Goal: Entertainment & Leisure: Consume media (video, audio)

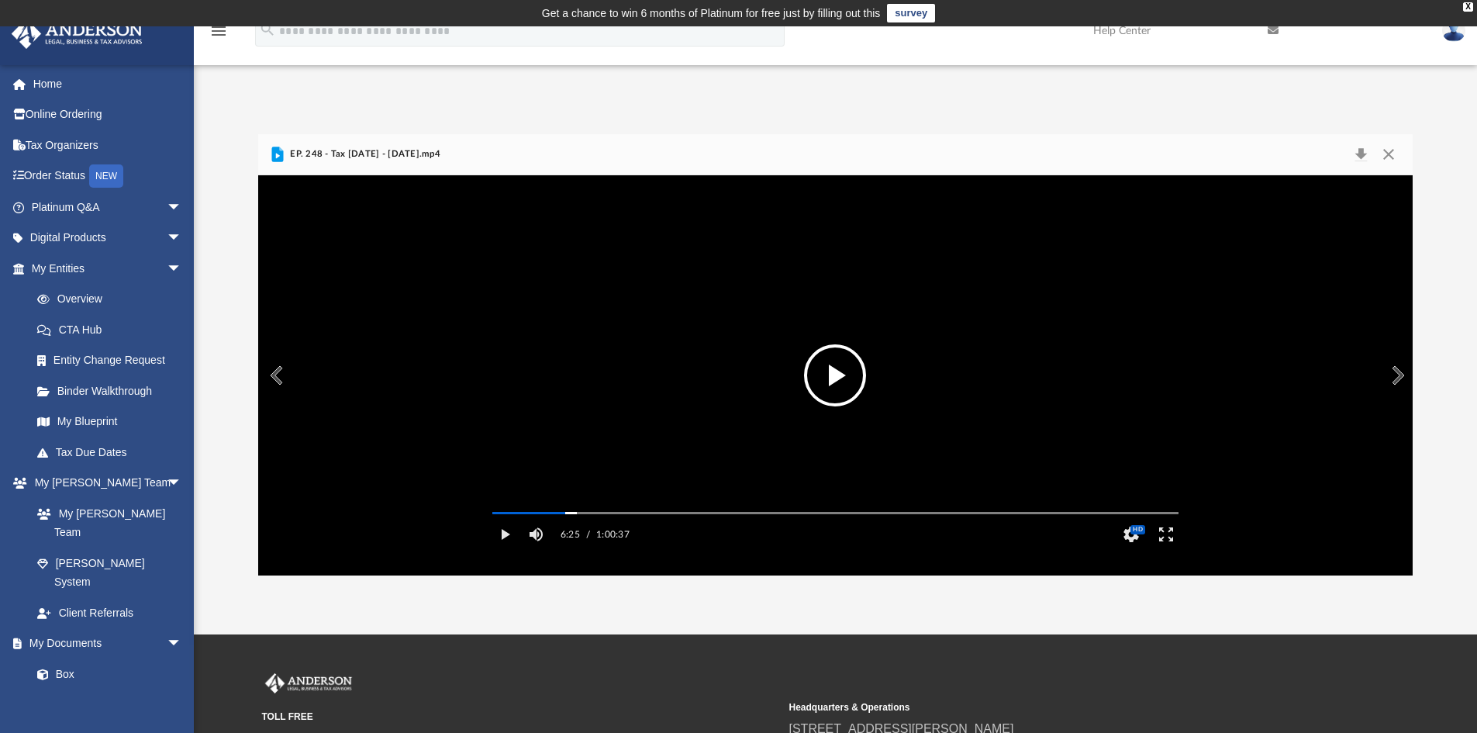
scroll to position [341, 1143]
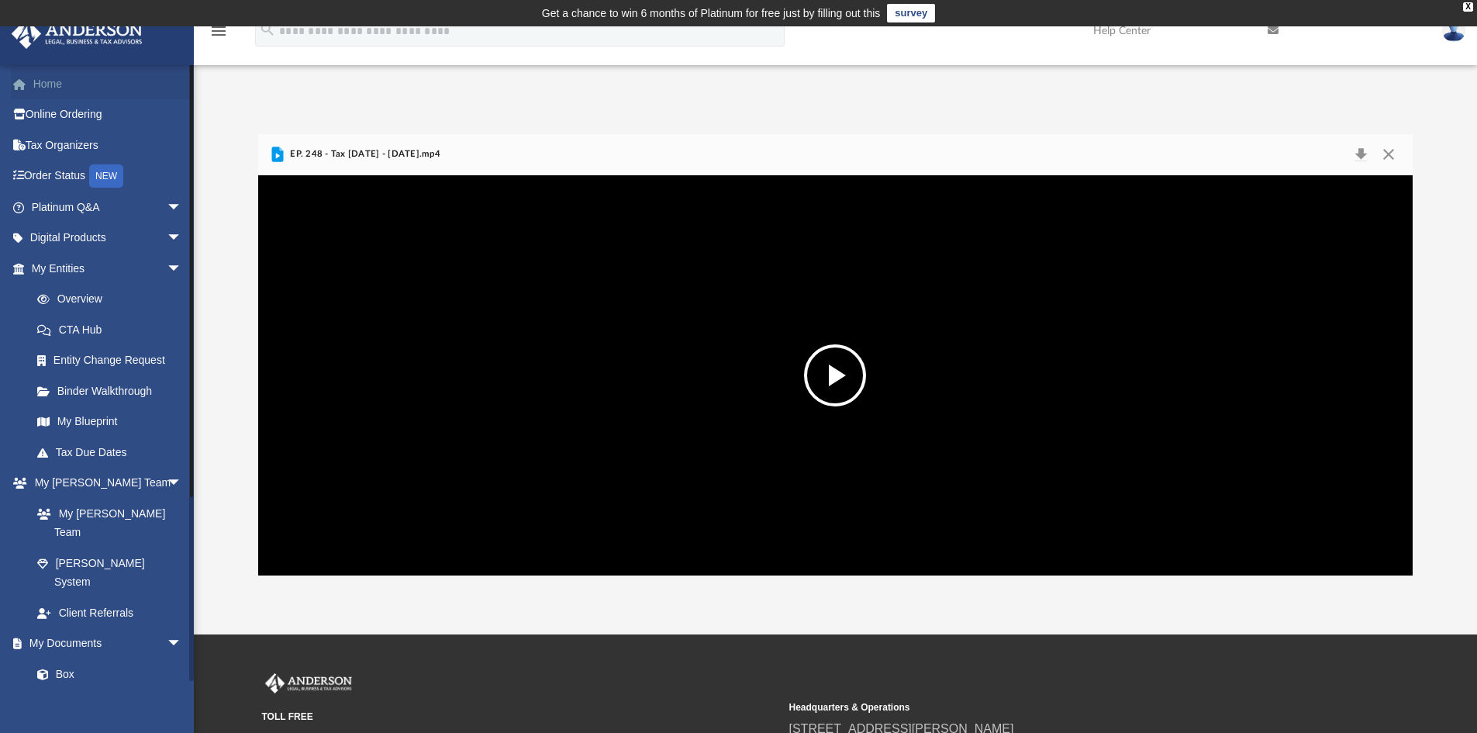
click at [36, 80] on link "Home" at bounding box center [108, 83] width 195 height 31
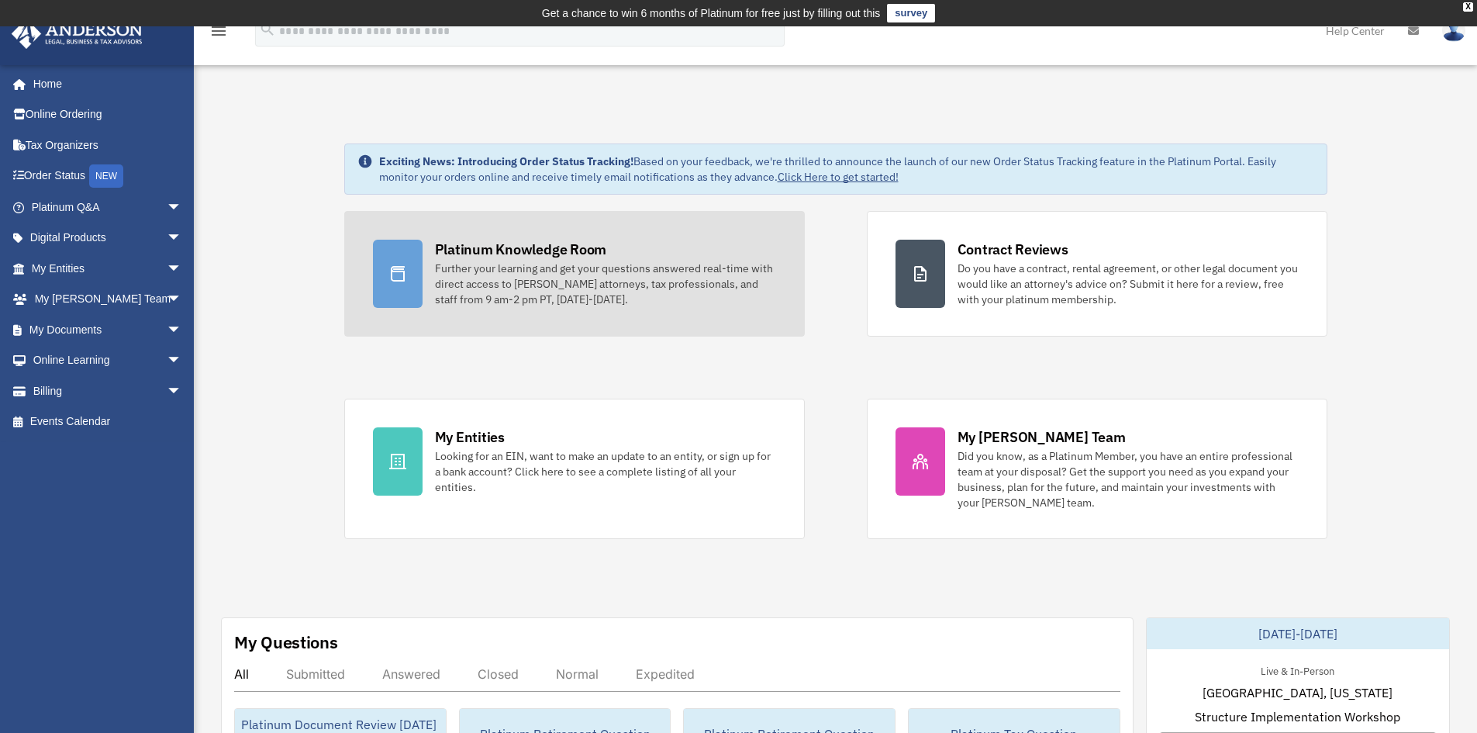
click at [523, 243] on div "Platinum Knowledge Room" at bounding box center [521, 249] width 172 height 19
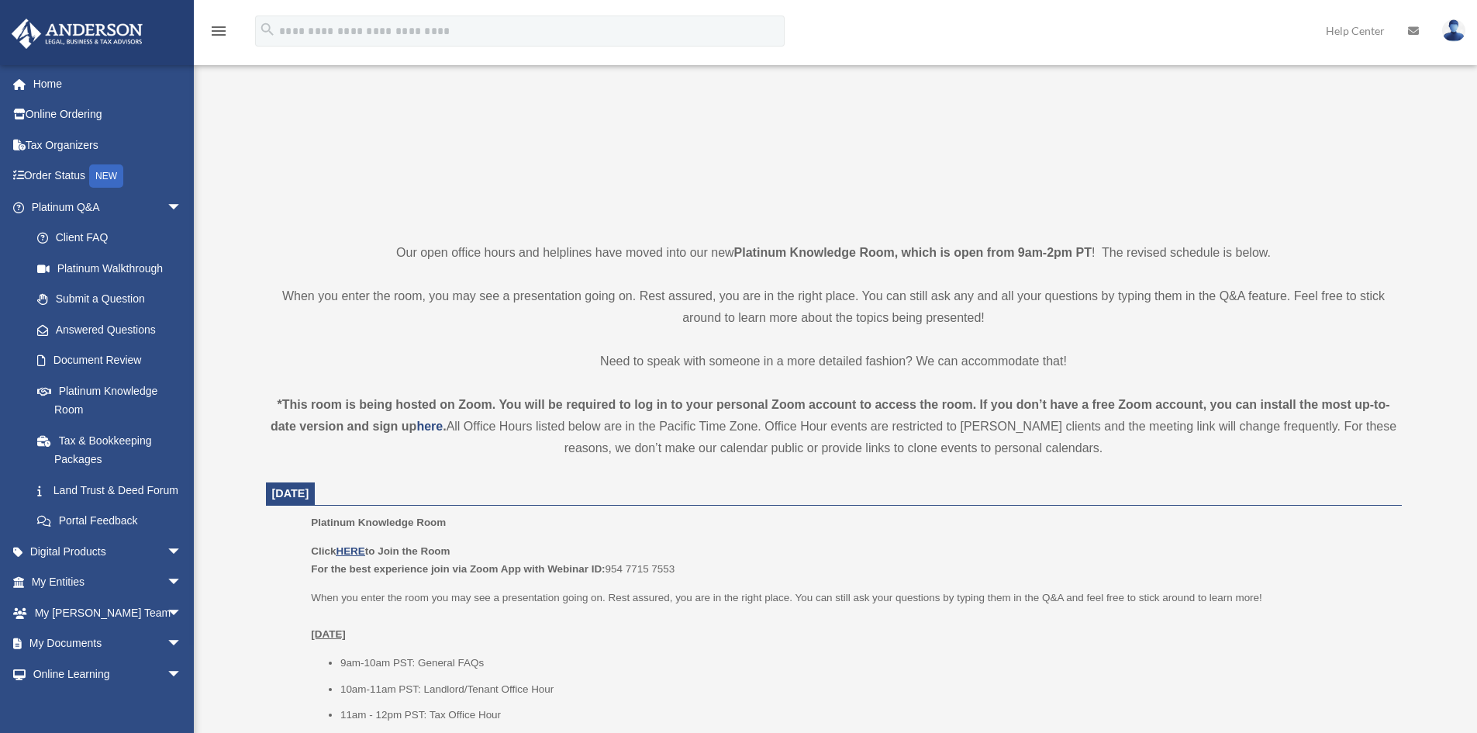
scroll to position [310, 0]
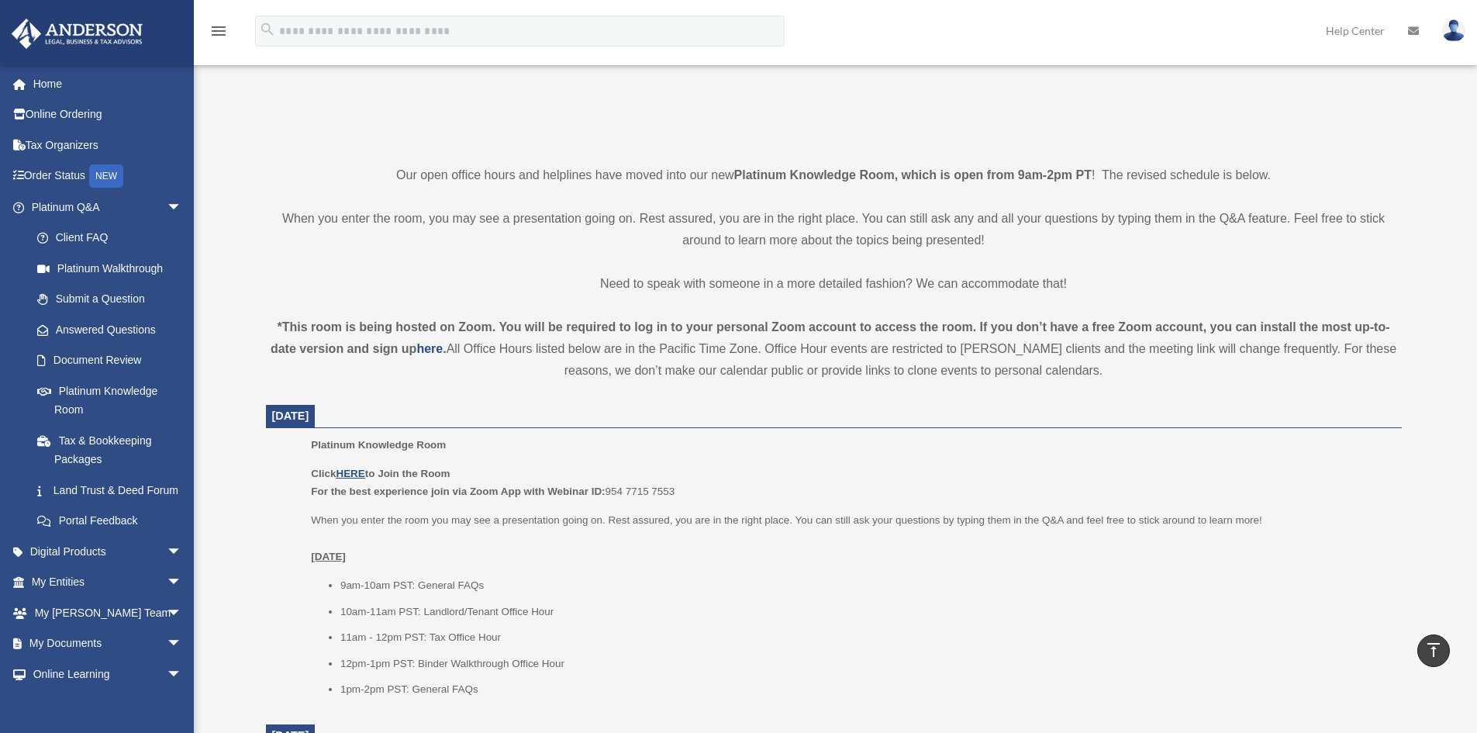
click at [350, 473] on u "HERE" at bounding box center [350, 474] width 29 height 12
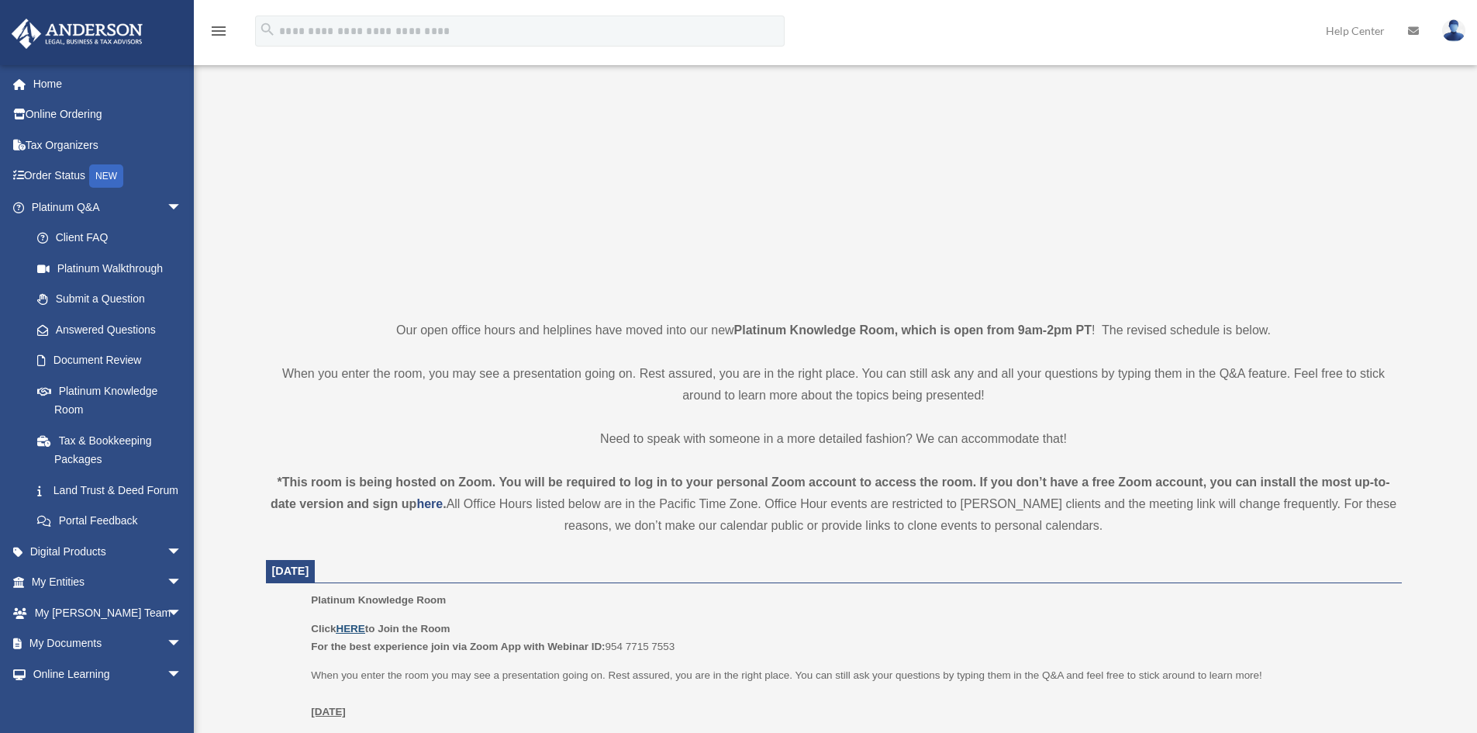
scroll to position [465, 0]
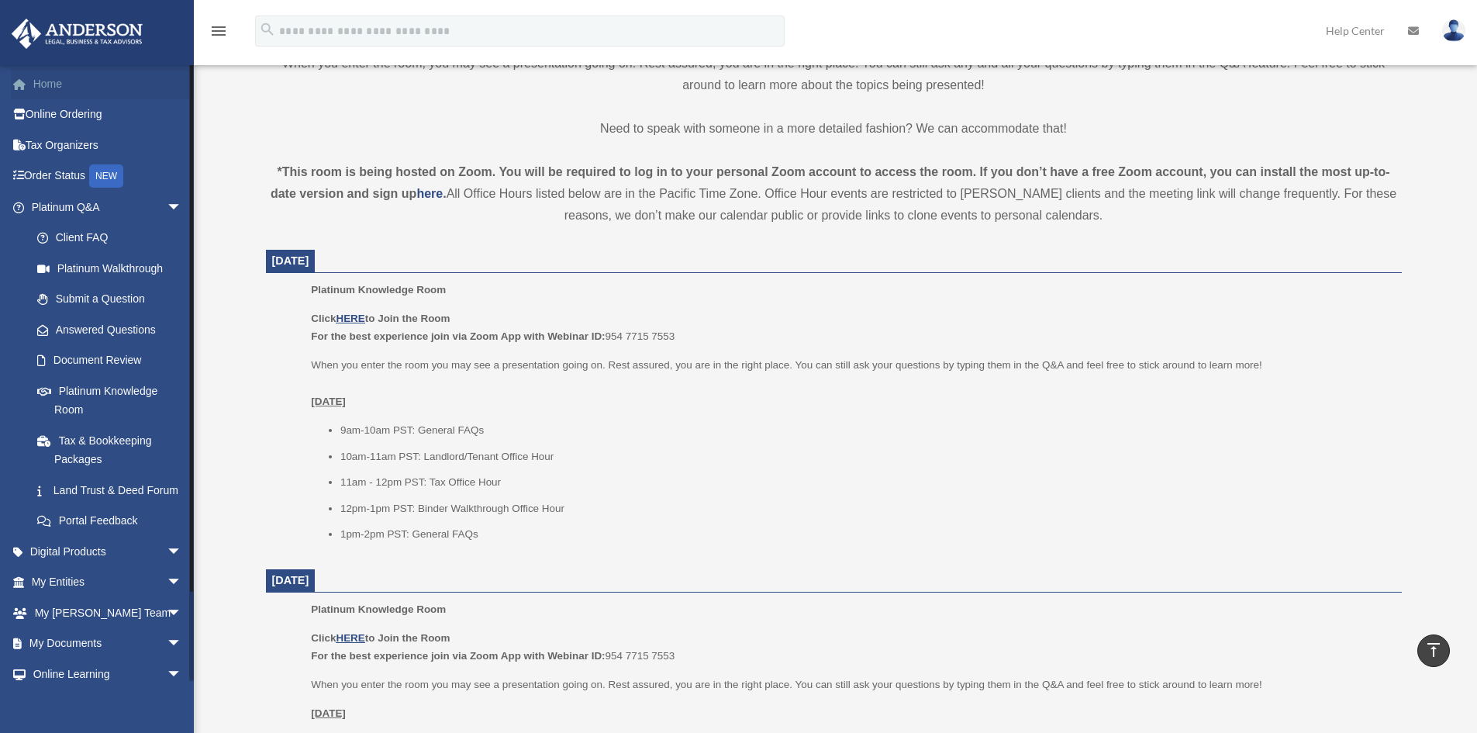
click at [38, 83] on link "Home" at bounding box center [108, 83] width 195 height 31
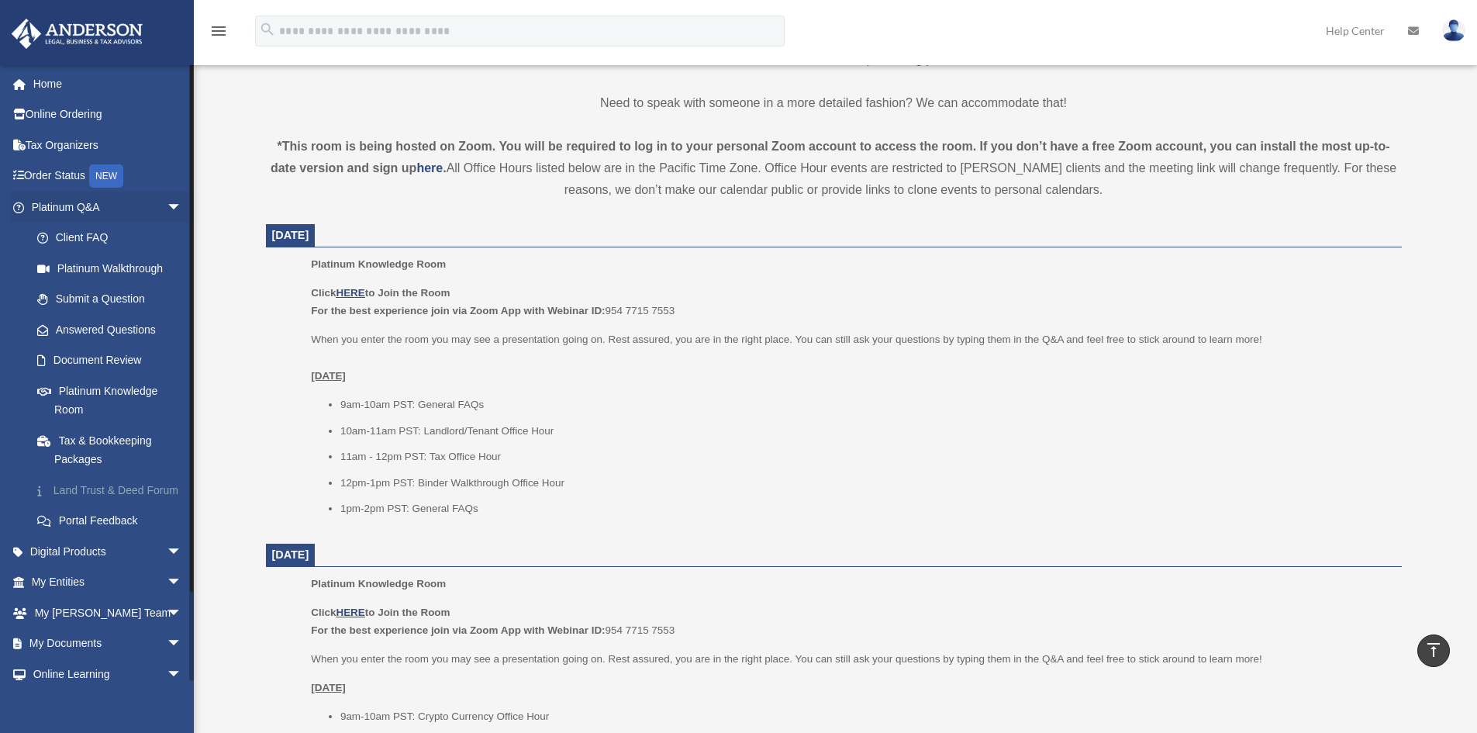
scroll to position [92, 0]
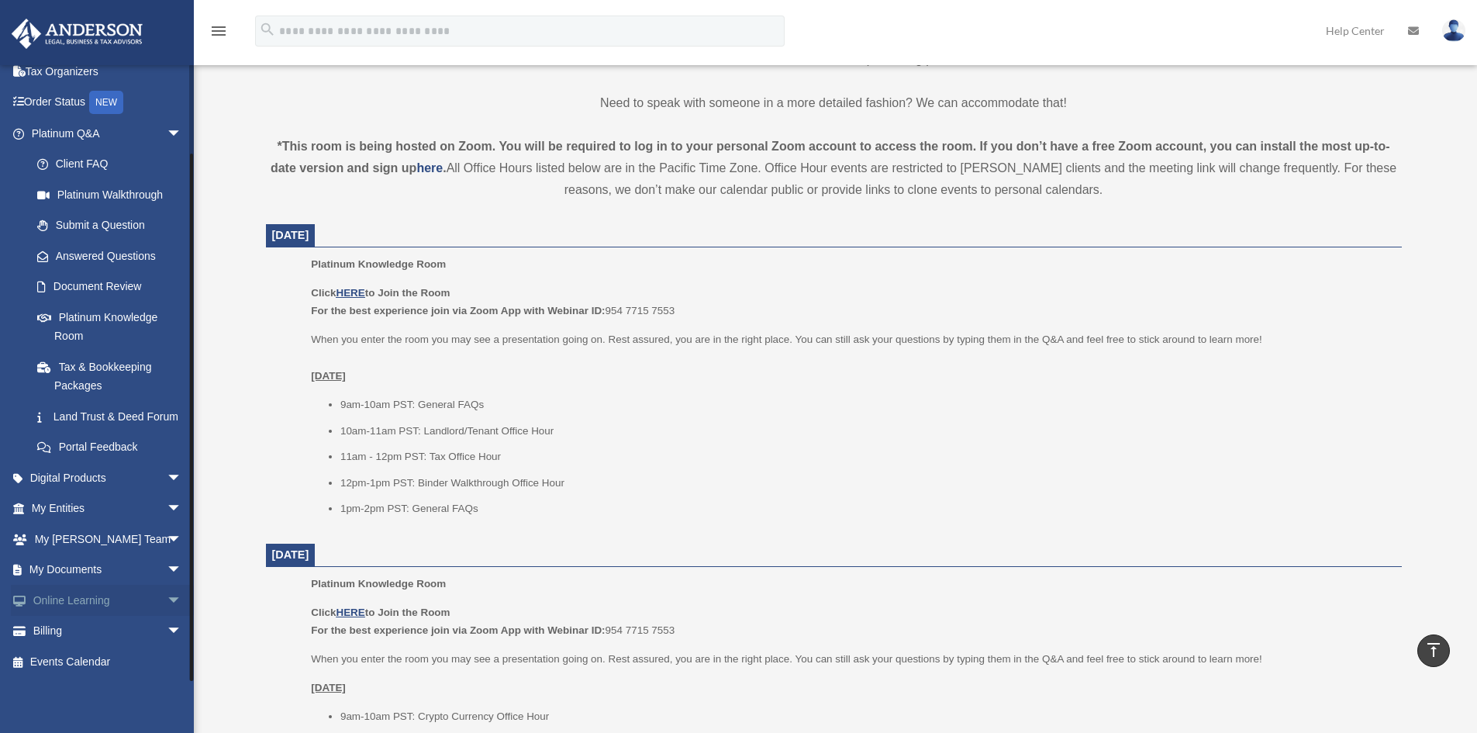
click at [148, 600] on link "Online Learning arrow_drop_down" at bounding box center [108, 600] width 195 height 31
click at [167, 596] on span "arrow_drop_down" at bounding box center [182, 601] width 31 height 32
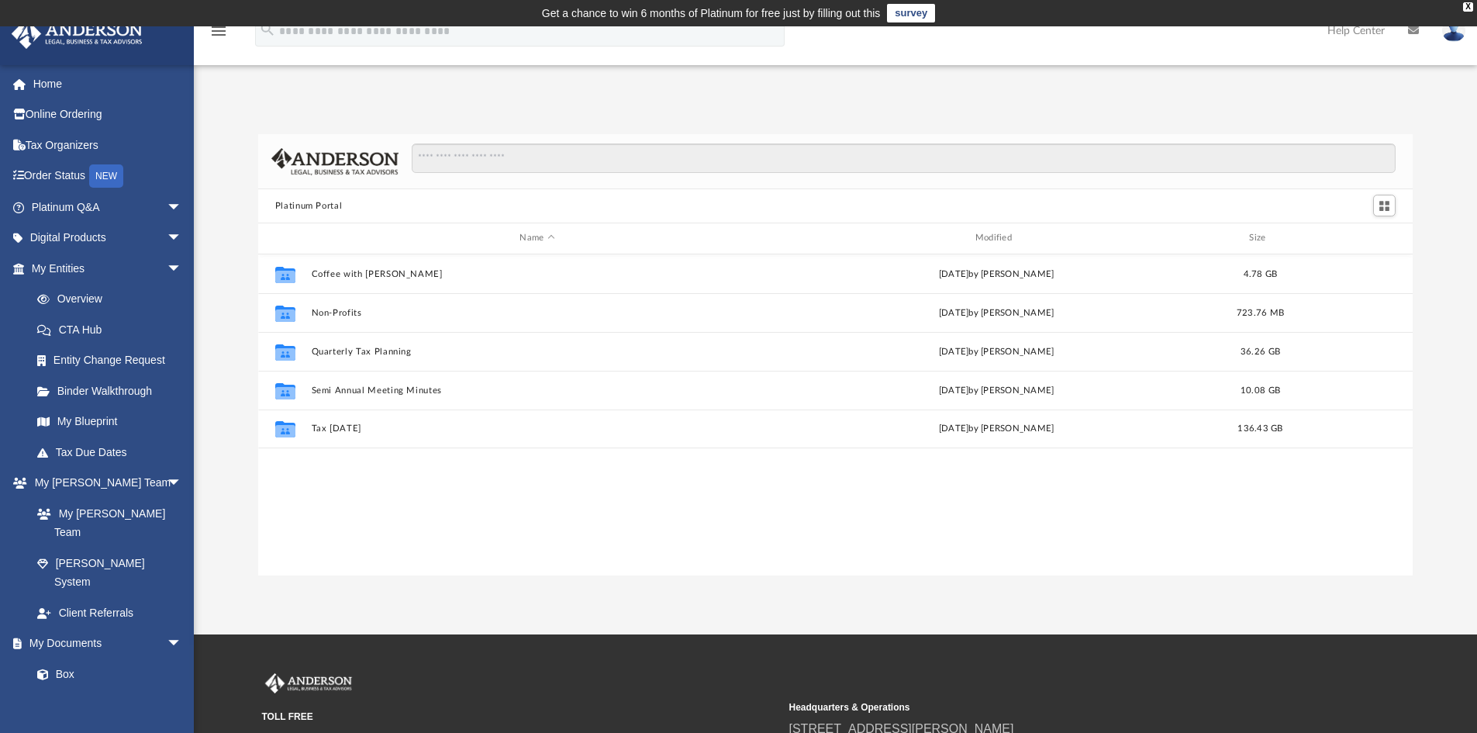
scroll to position [341, 1143]
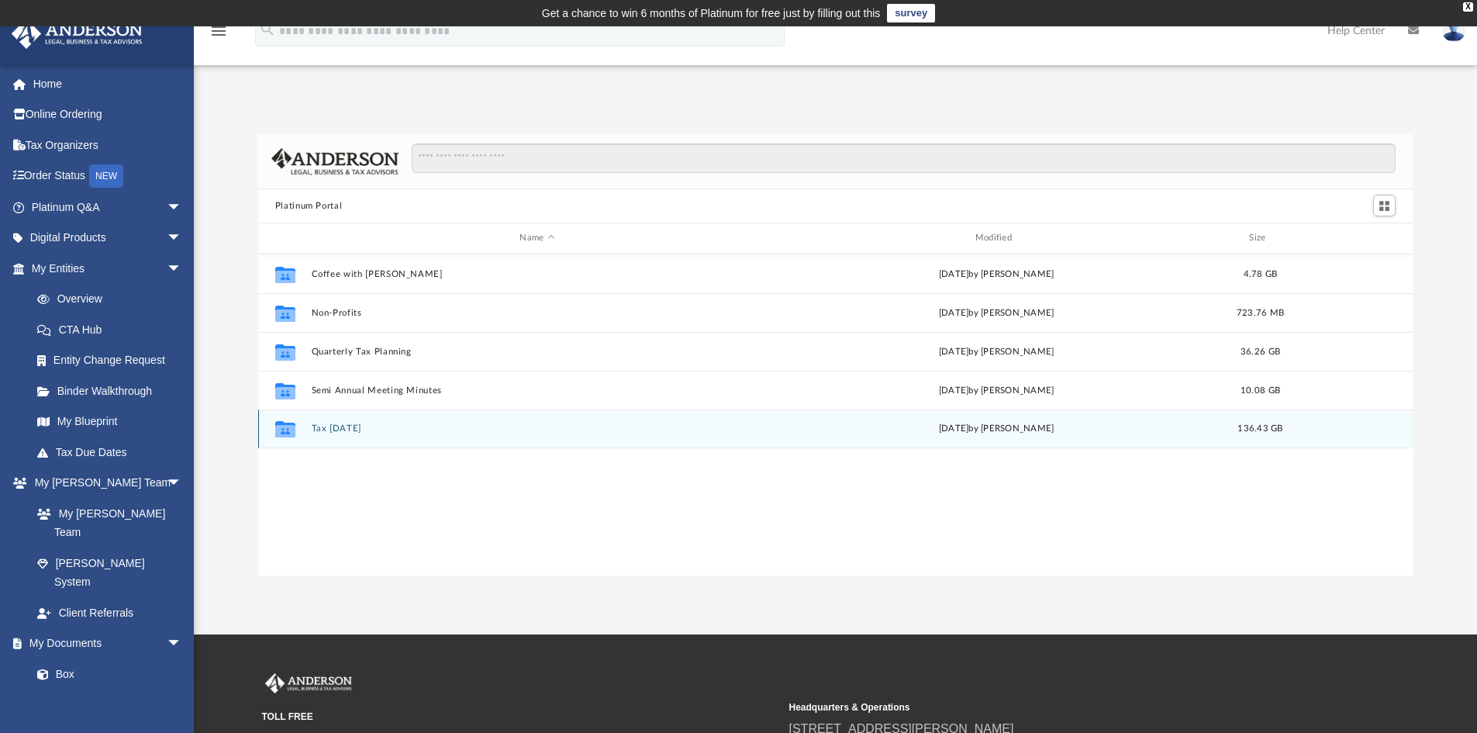
click at [343, 432] on button "Tax Tuesday" at bounding box center [537, 428] width 452 height 10
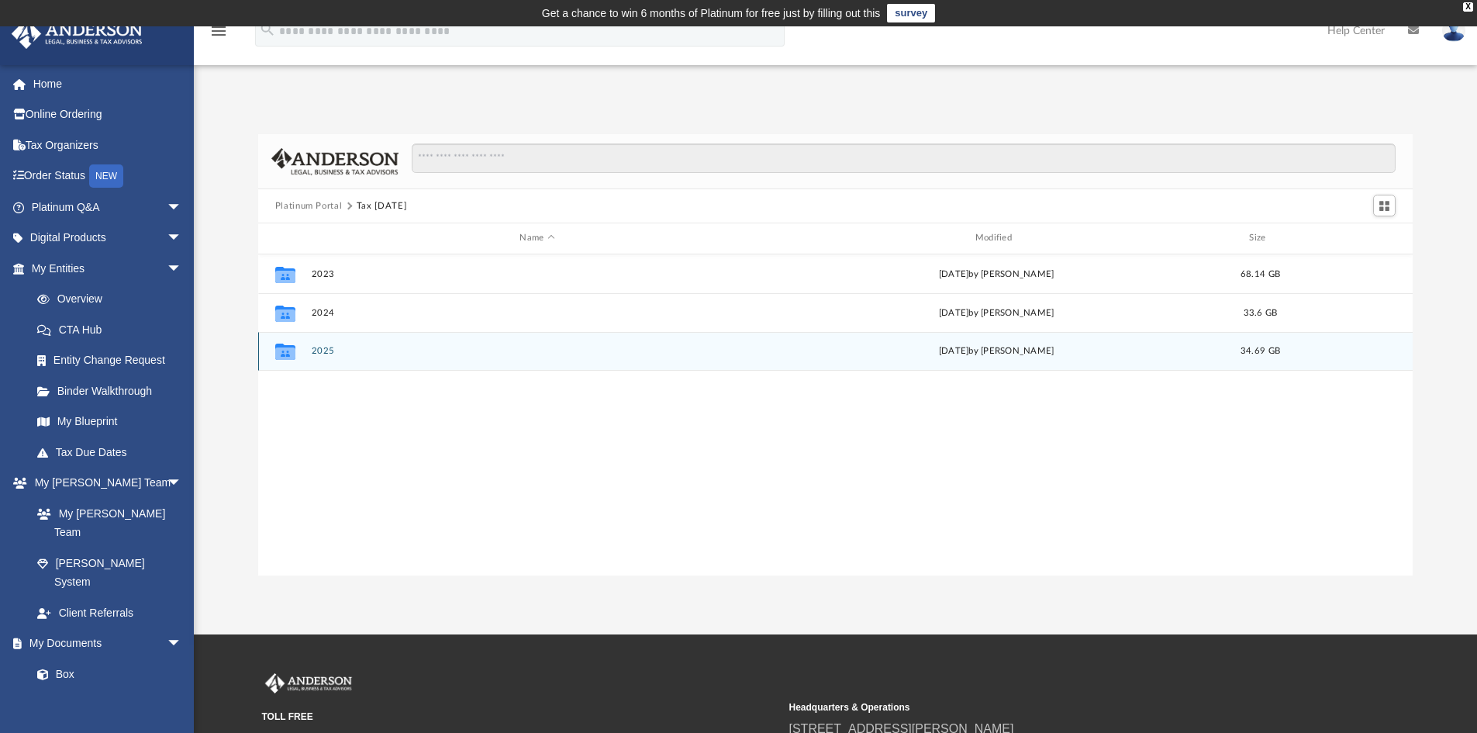
click at [322, 344] on div "Collaborated Folder 2025 Wed Jul 30 2025 by Zyan Treadwell 34.69 GB" at bounding box center [835, 351] width 1155 height 39
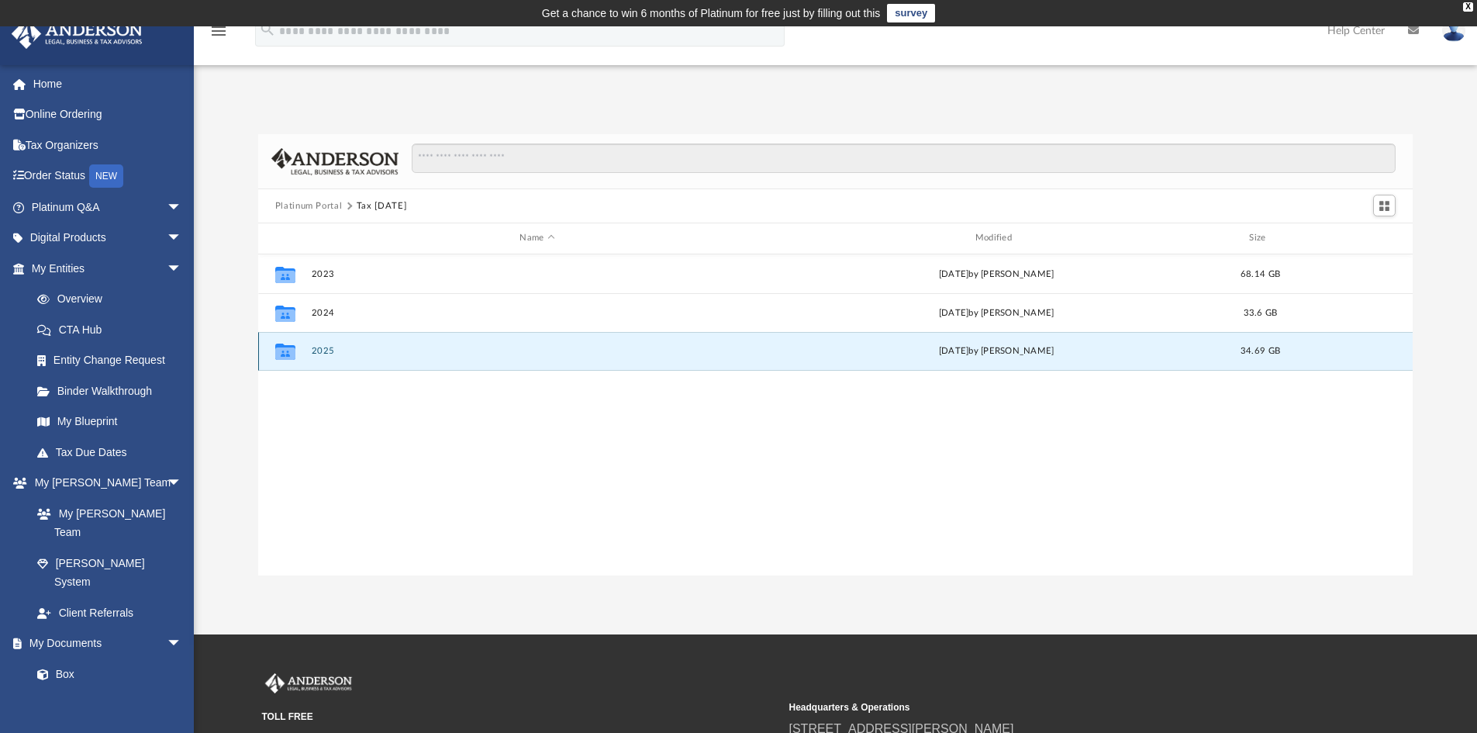
click at [320, 351] on button "2025" at bounding box center [537, 351] width 452 height 10
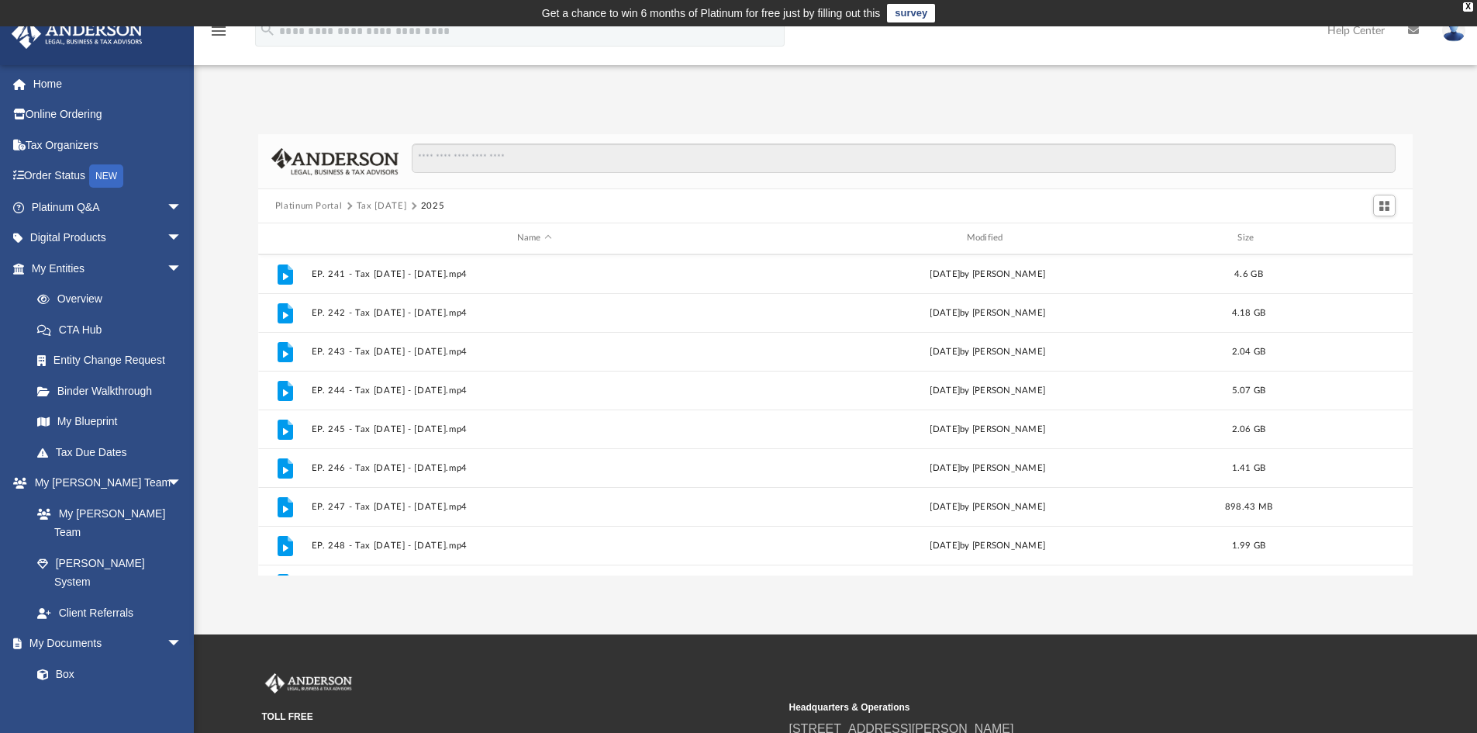
scroll to position [261, 0]
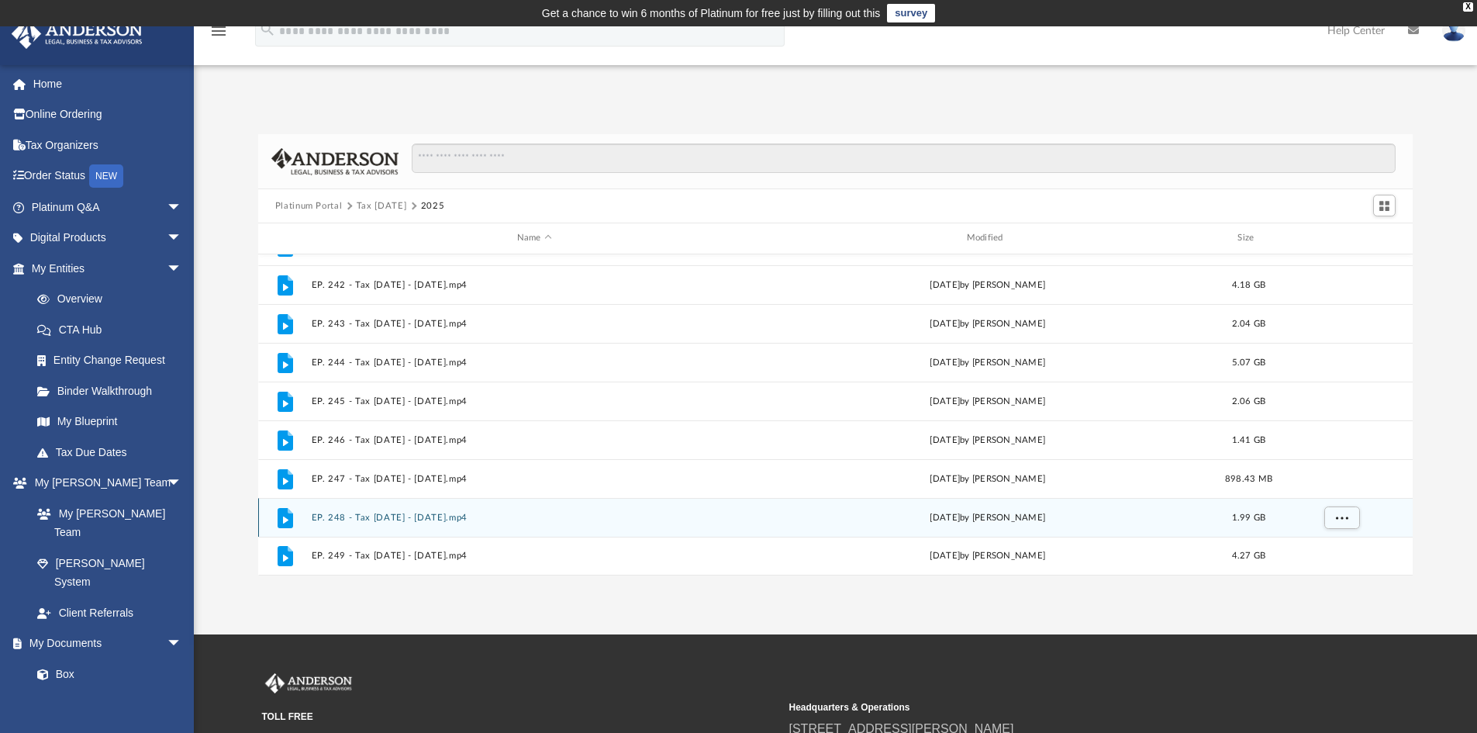
click at [380, 518] on button "EP. 248 - Tax Tuesday - July 15th, 2025.mp4" at bounding box center [534, 518] width 447 height 10
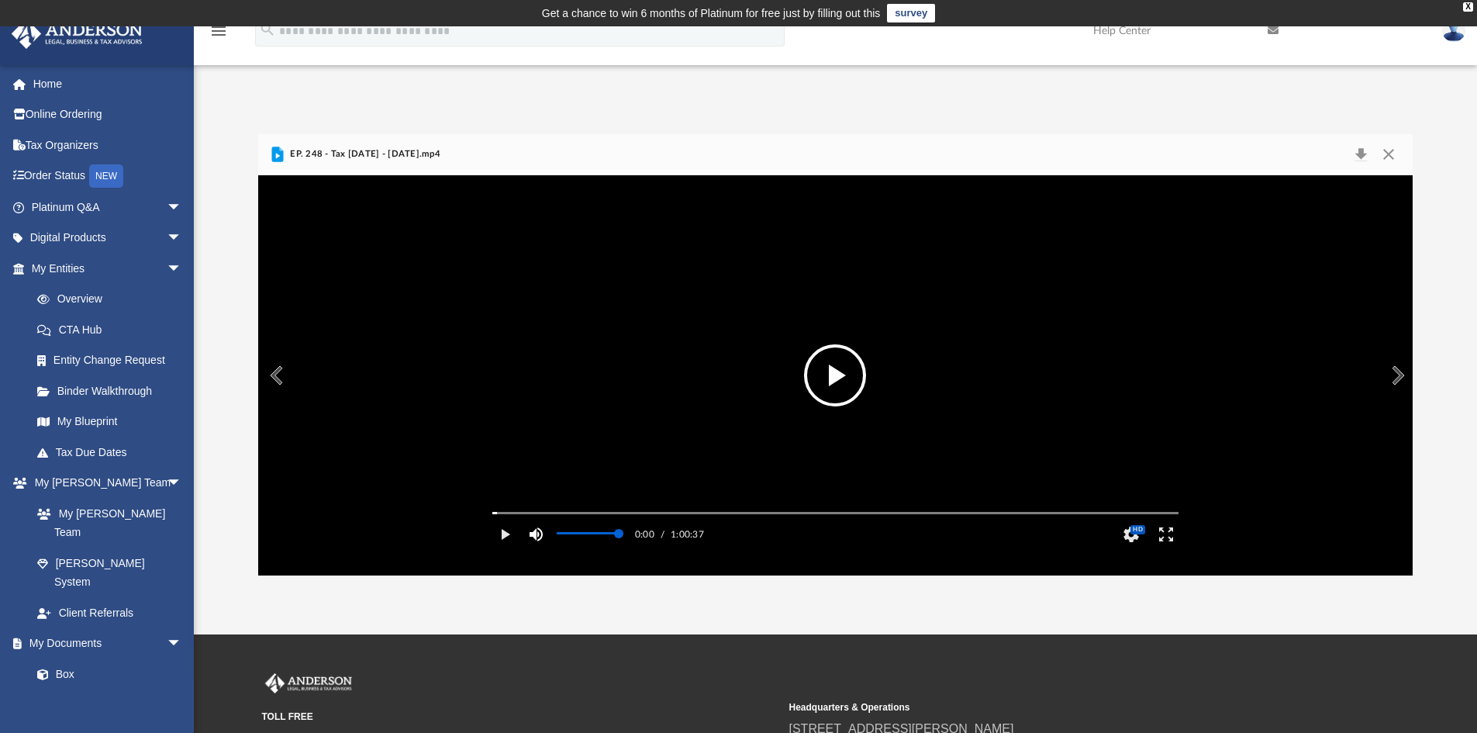
click at [536, 550] on button "Mute" at bounding box center [537, 534] width 28 height 31
click at [506, 519] on div "Media Slider" at bounding box center [835, 512] width 711 height 12
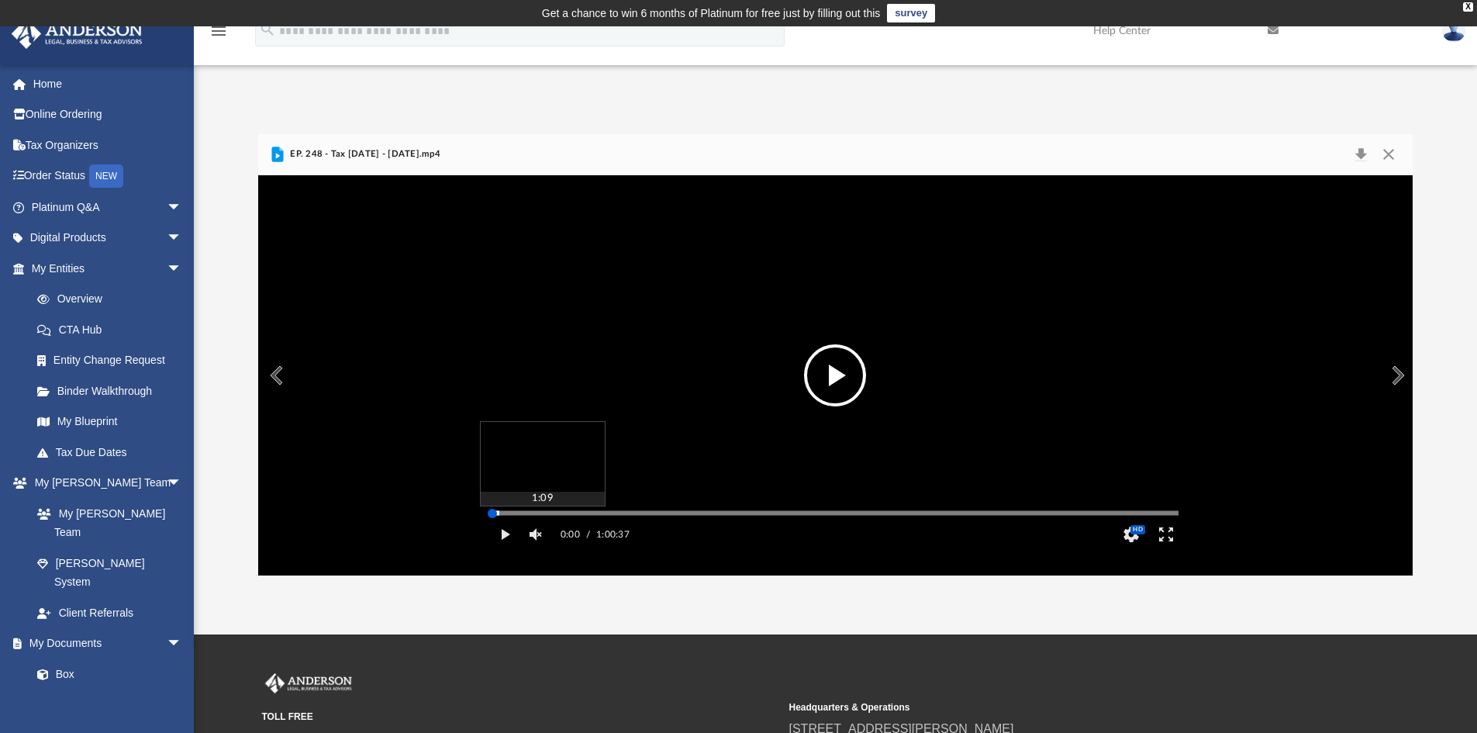
click at [506, 514] on div "Media Slider" at bounding box center [835, 513] width 686 height 2
click at [500, 550] on button "Play" at bounding box center [505, 534] width 35 height 31
click at [517, 514] on div "Media Slider" at bounding box center [835, 513] width 686 height 2
click at [523, 519] on div "Media Slider" at bounding box center [835, 512] width 711 height 12
click at [528, 536] on div "Autoplay Disabled Speed Normal Quality Auto Subtitles/CC Off Audio Autoplay Dis…" at bounding box center [835, 375] width 1155 height 400
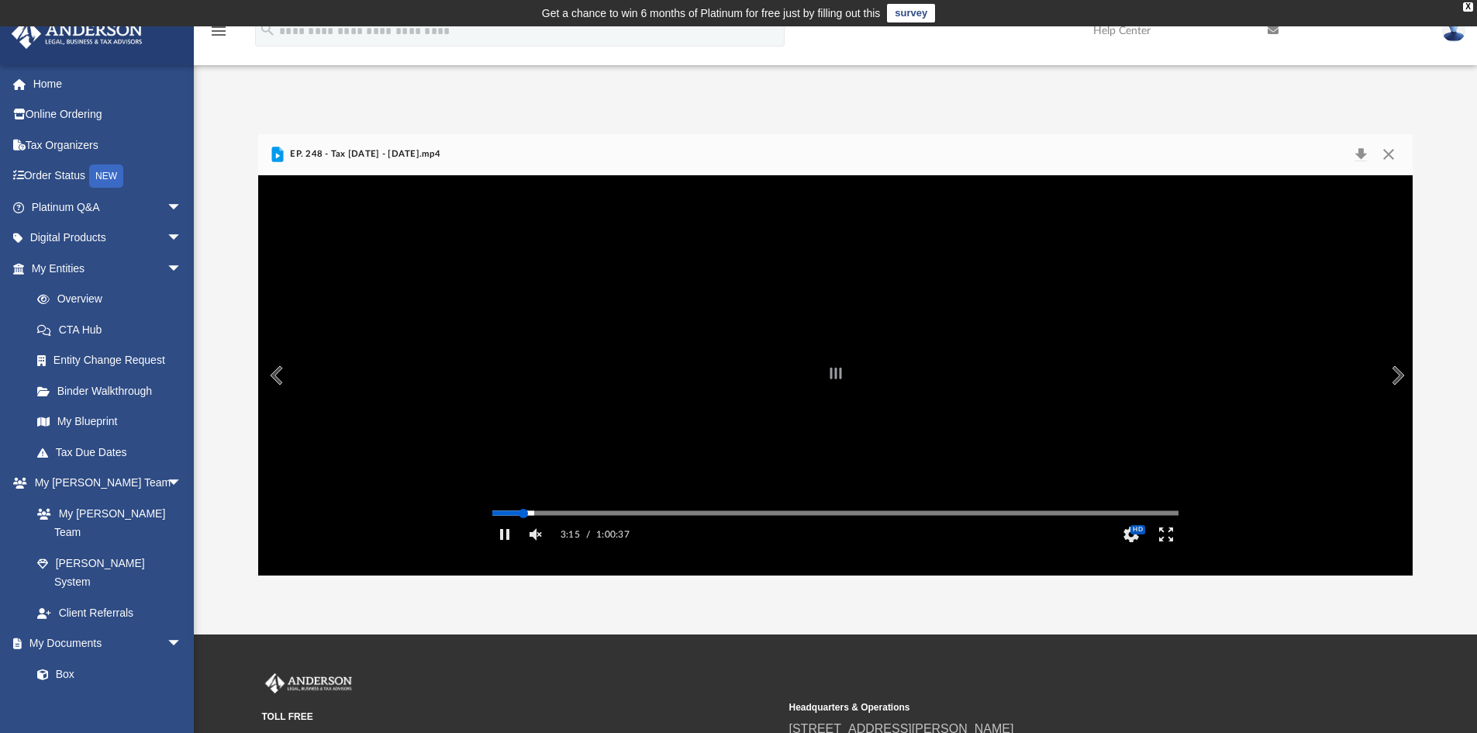
click at [523, 533] on div "Autoplay Disabled Speed Normal Quality Auto Subtitles/CC Off Audio Autoplay Dis…" at bounding box center [835, 375] width 1155 height 400
click at [554, 533] on div "Autoplay Disabled Speed Normal Quality Auto Subtitles/CC Off Audio Autoplay Dis…" at bounding box center [835, 375] width 1155 height 400
click at [582, 533] on div "Autoplay Disabled Speed Normal Quality Auto Subtitles/CC Off Audio Autoplay Dis…" at bounding box center [835, 375] width 1155 height 400
click at [626, 536] on div "Autoplay Disabled Speed Normal Quality Auto Subtitles/CC Off Audio Autoplay Dis…" at bounding box center [835, 375] width 1155 height 400
click at [663, 535] on div "Autoplay Disabled Speed Normal Quality Auto Subtitles/CC Off Audio Autoplay Dis…" at bounding box center [835, 375] width 1155 height 400
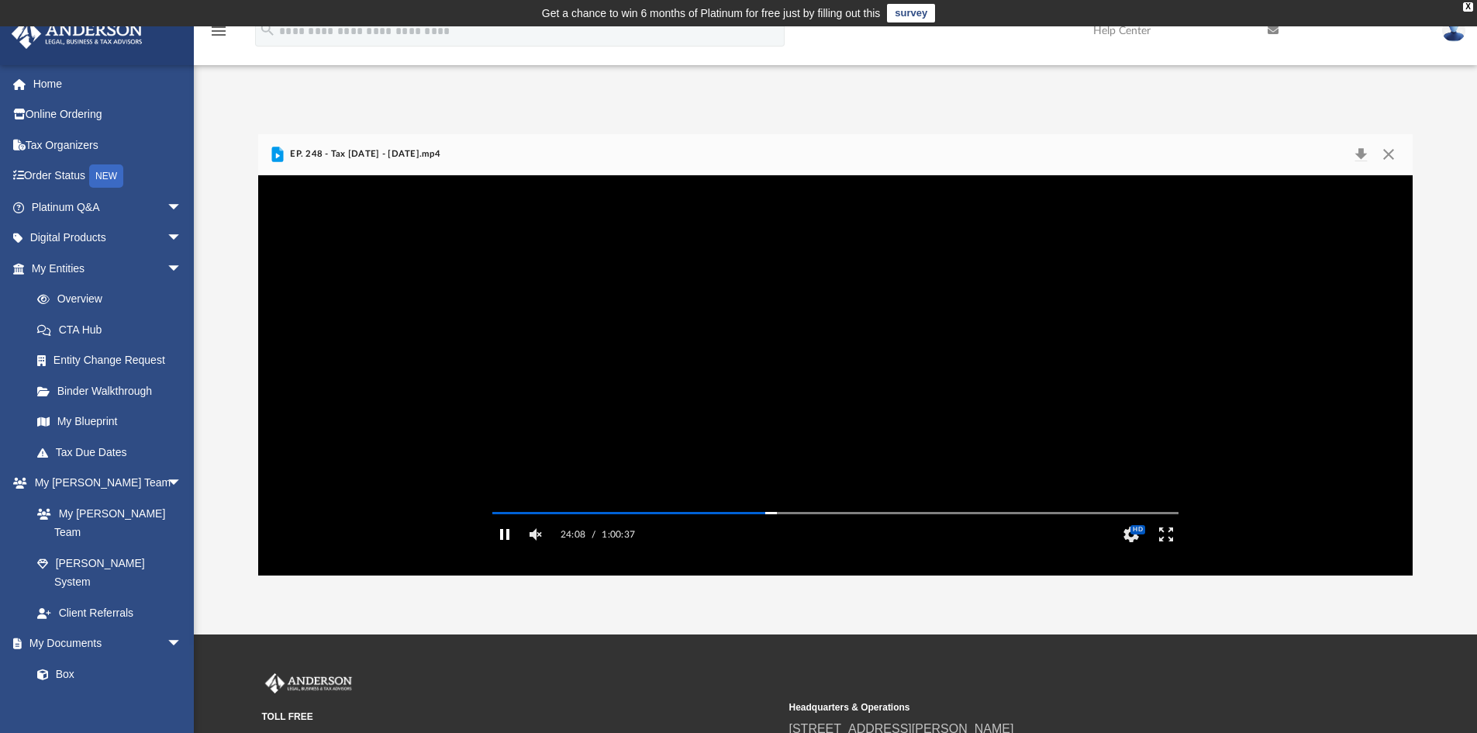
click at [509, 550] on button "Pause" at bounding box center [505, 534] width 35 height 31
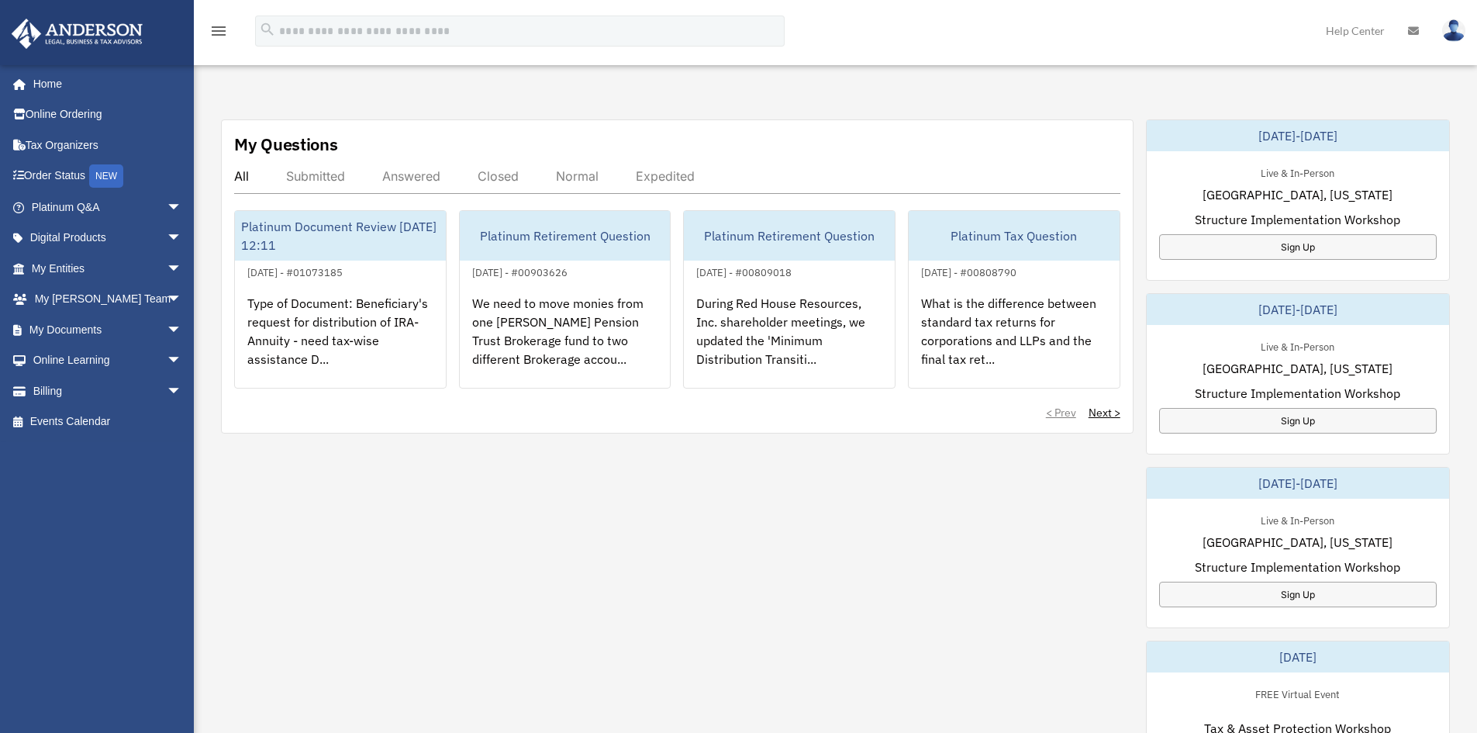
scroll to position [492, 0]
